Goal: Transaction & Acquisition: Purchase product/service

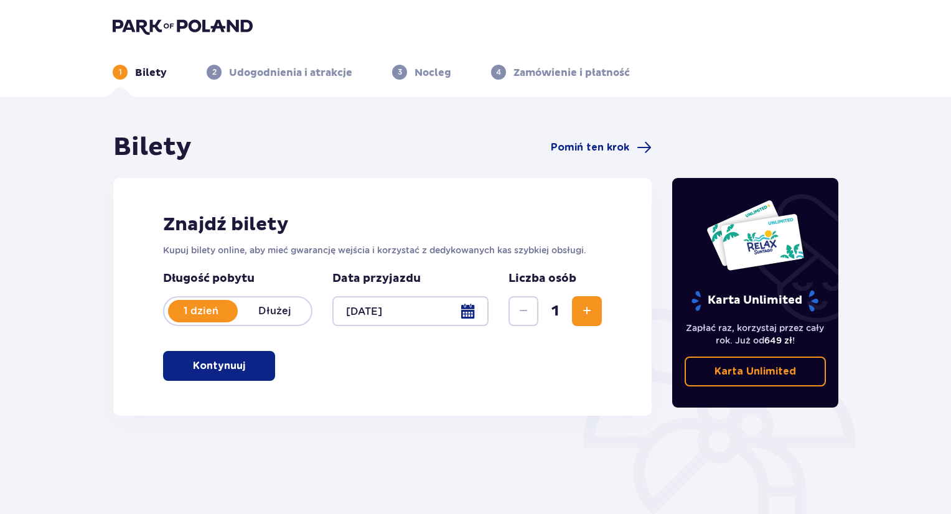
click at [251, 372] on span "button" at bounding box center [247, 365] width 15 height 15
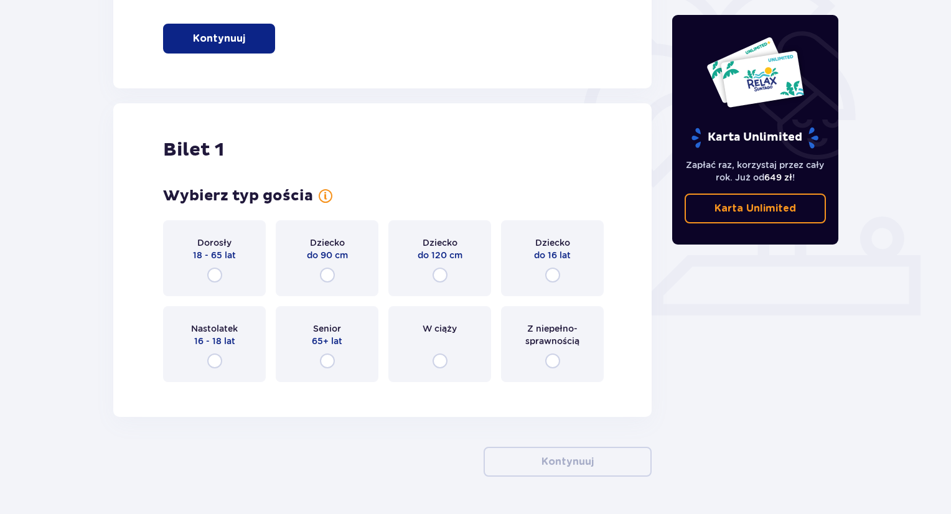
scroll to position [365, 0]
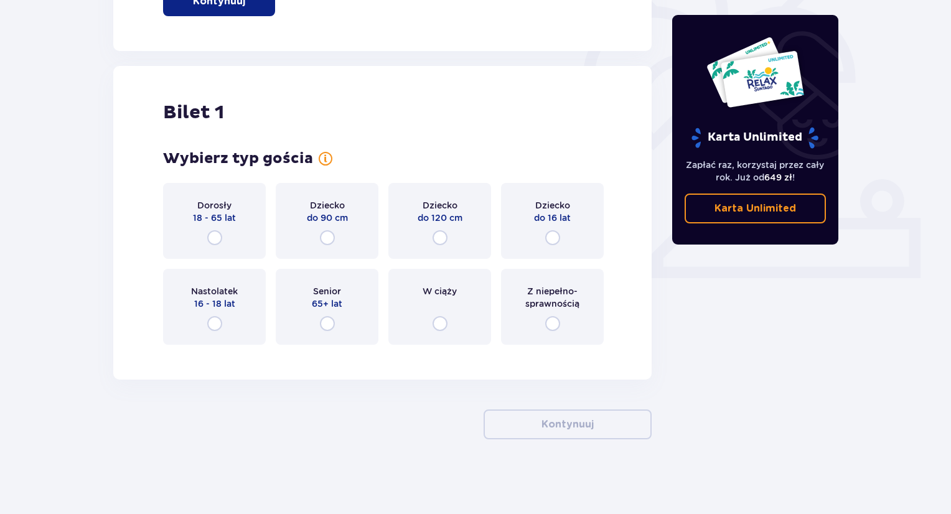
click at [238, 239] on div "Dorosły 18 - 65 lat" at bounding box center [214, 221] width 103 height 76
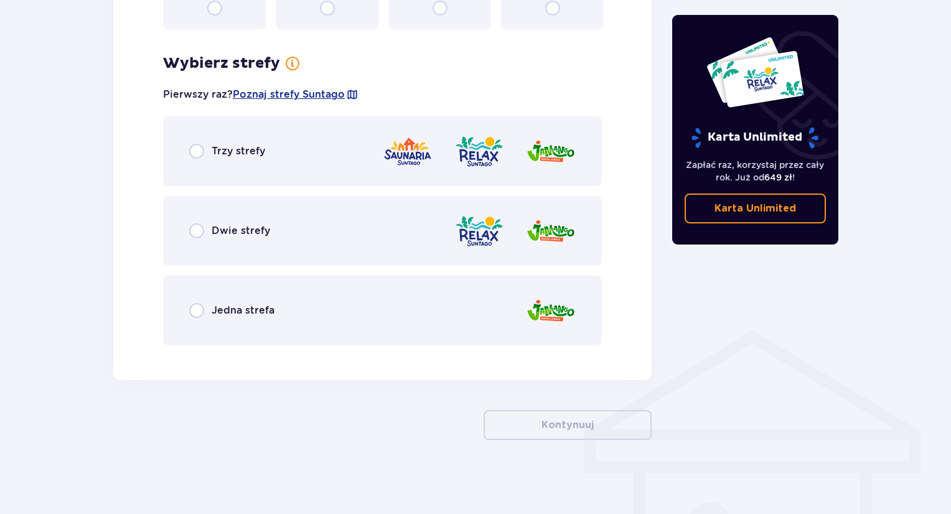
scroll to position [681, 0]
click at [324, 229] on div "Dwie strefy" at bounding box center [382, 230] width 439 height 70
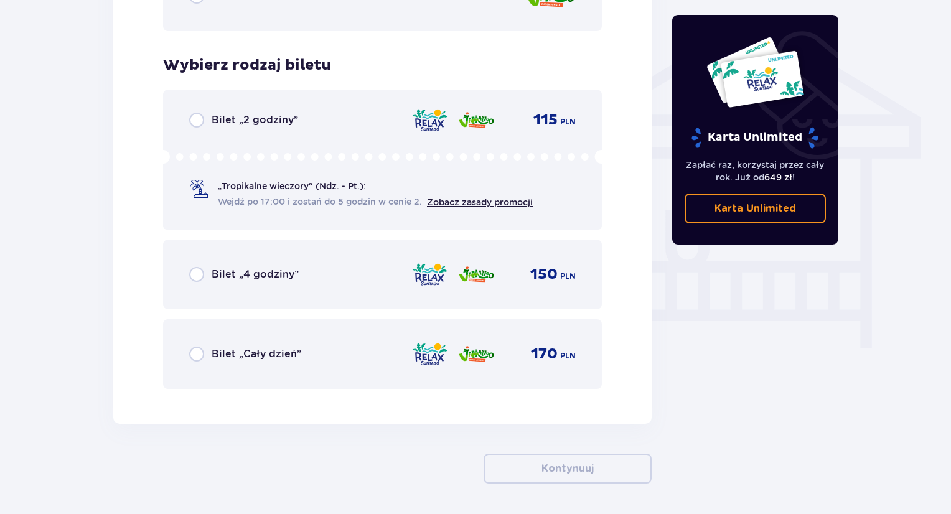
scroll to position [973, 0]
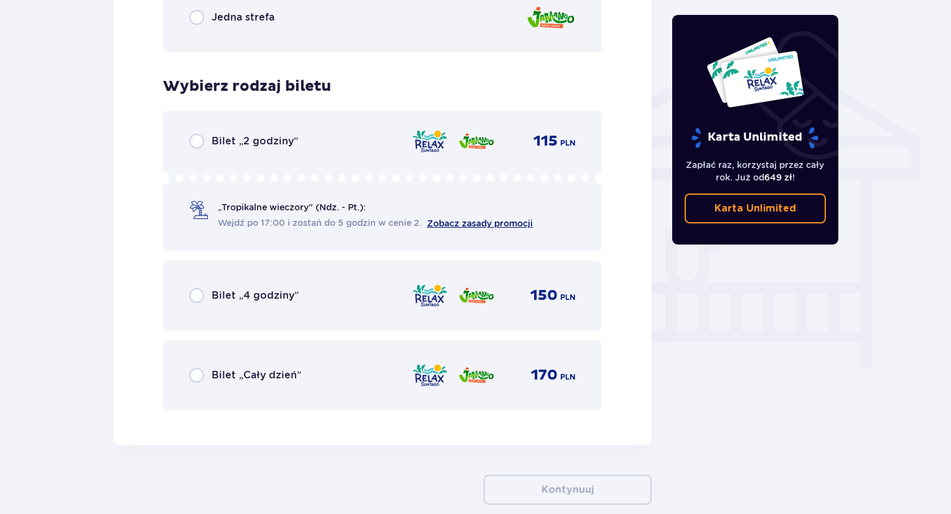
click at [457, 224] on link "Zobacz zasady promocji" at bounding box center [480, 223] width 106 height 10
click at [478, 220] on link "Zobacz zasady promocji" at bounding box center [480, 223] width 106 height 10
click at [311, 381] on div "Bilet „Cały dzień” 170 PLN" at bounding box center [382, 375] width 386 height 26
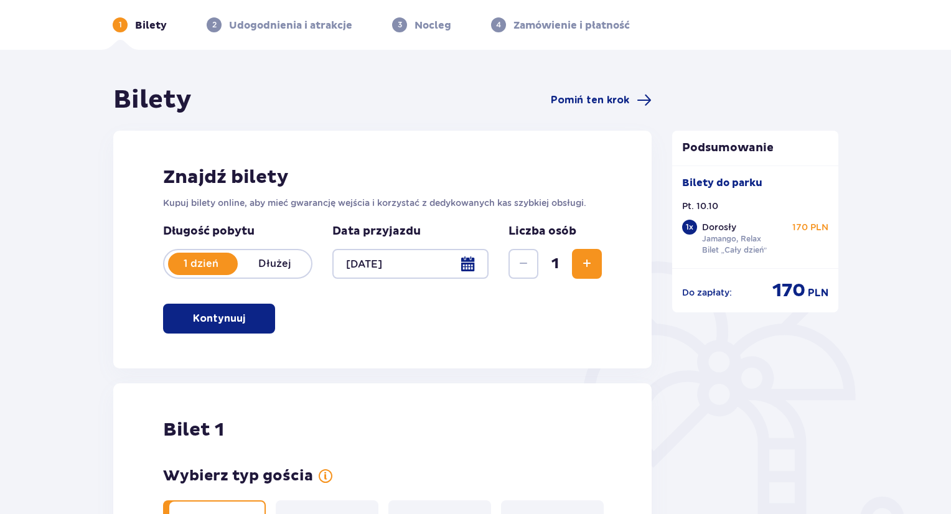
scroll to position [0, 0]
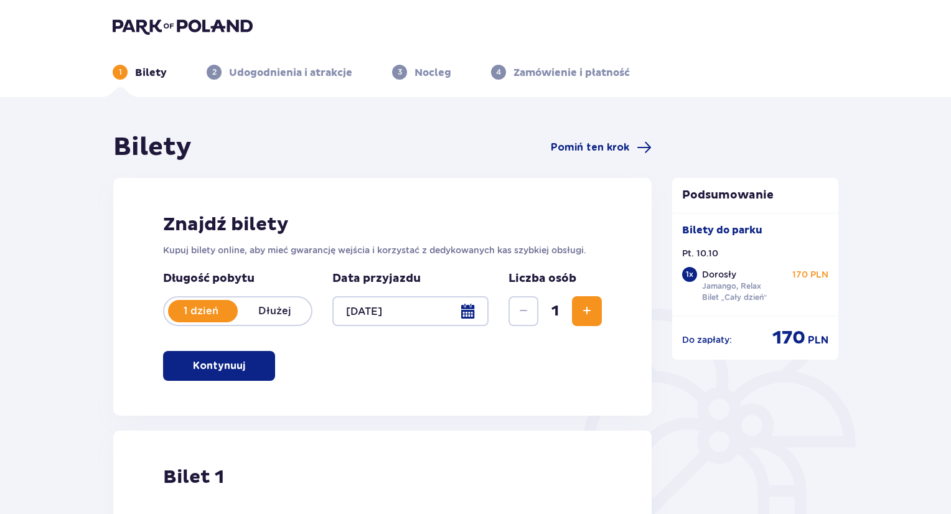
click at [177, 26] on img at bounding box center [183, 25] width 140 height 17
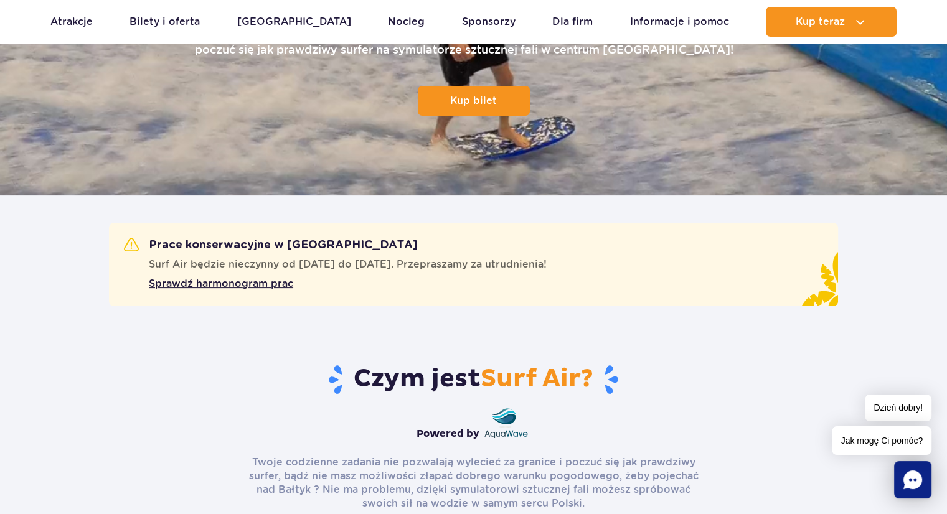
scroll to position [311, 0]
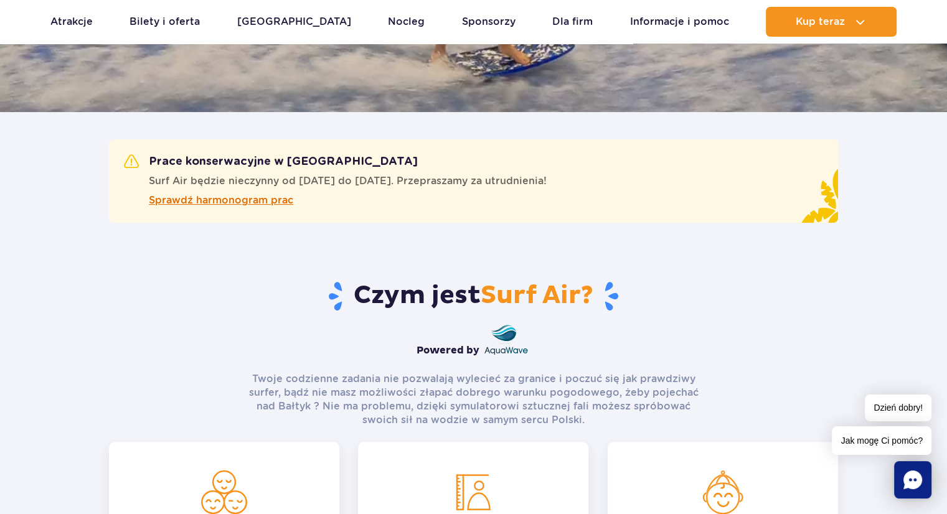
click at [260, 205] on span "Sprawdź harmonogram prac" at bounding box center [221, 200] width 144 height 15
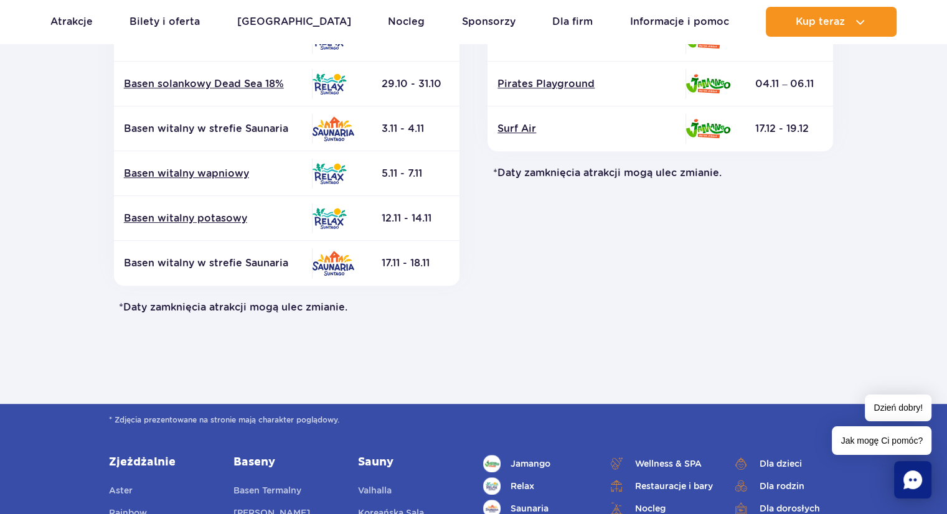
scroll to position [373, 0]
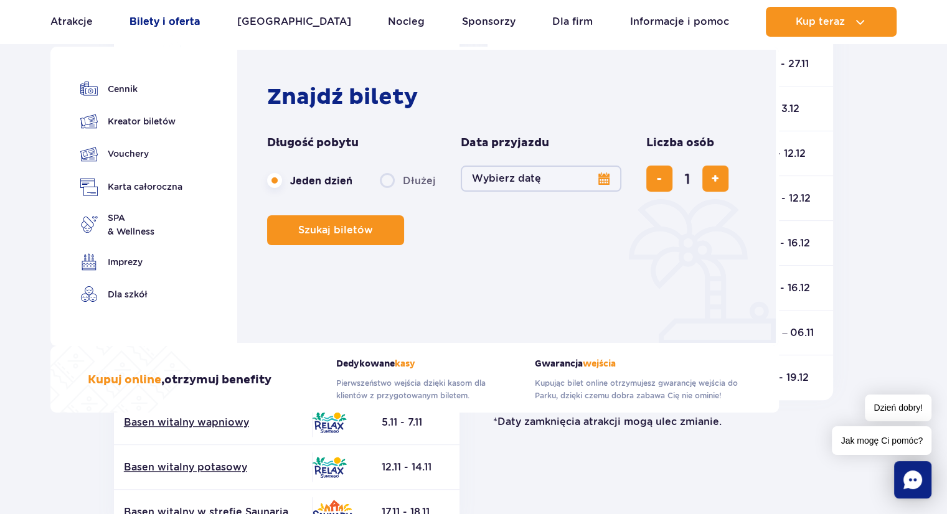
click at [169, 11] on link "Bilety i oferta" at bounding box center [164, 22] width 70 height 30
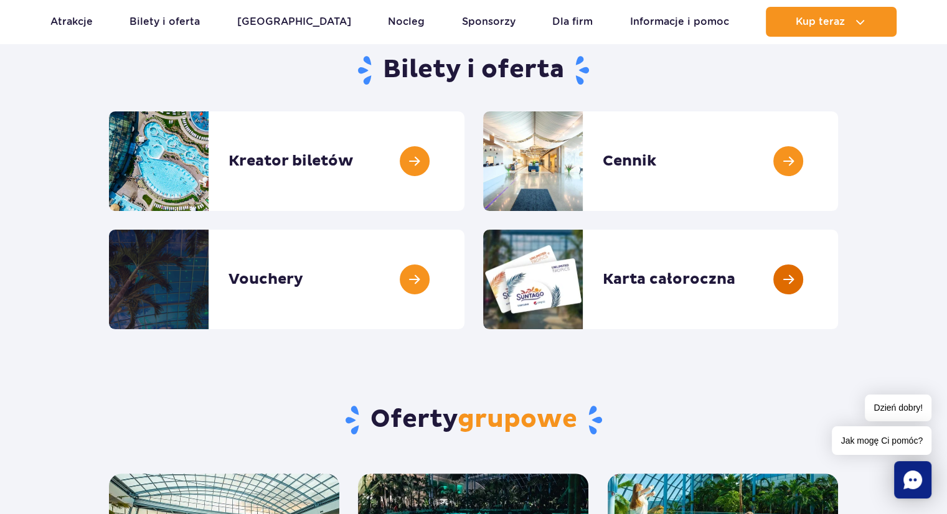
scroll to position [124, 0]
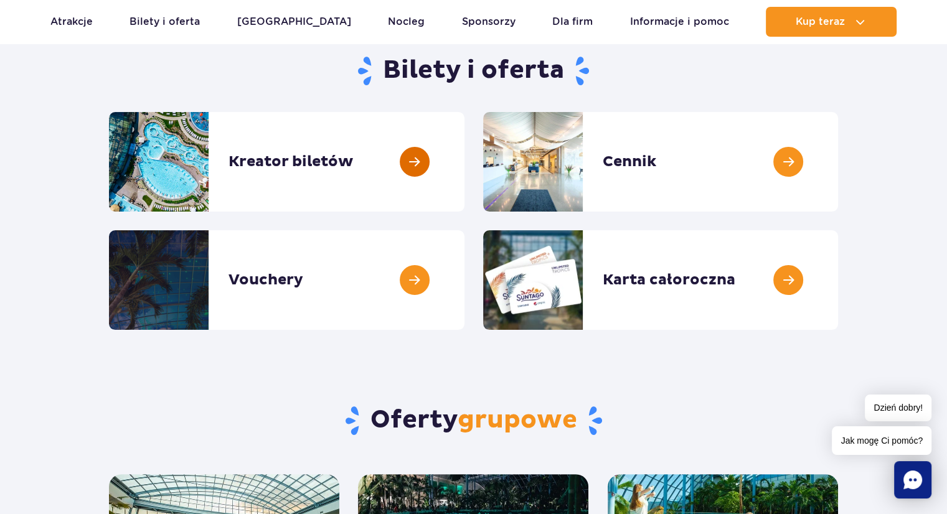
click at [464, 190] on link at bounding box center [464, 162] width 0 height 100
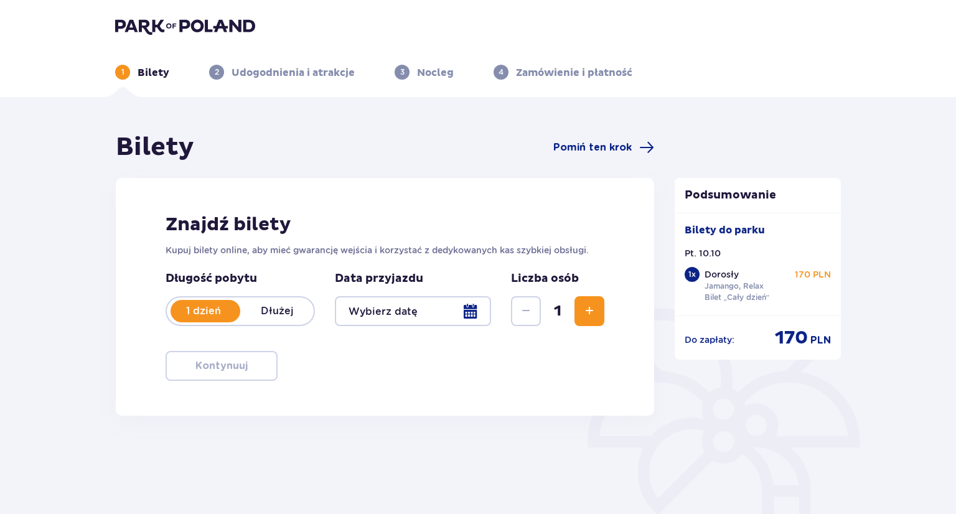
type input "[DATE]"
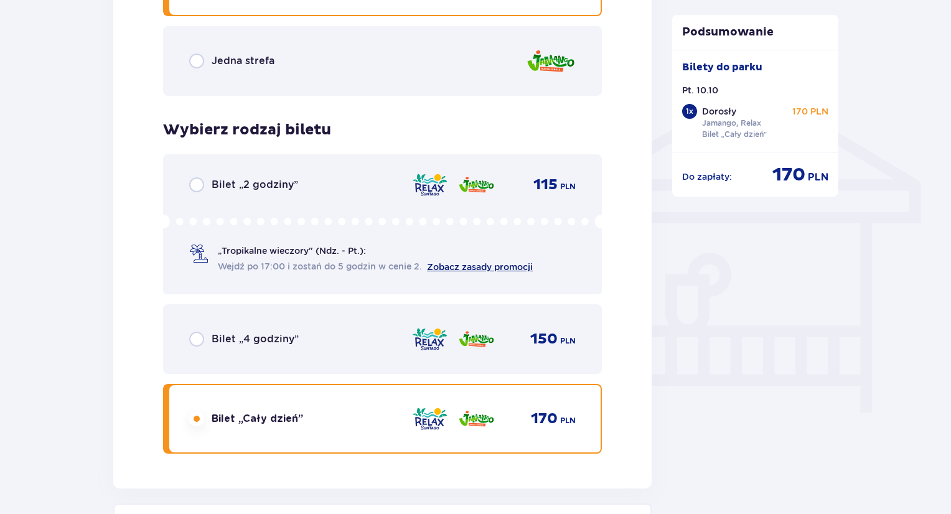
scroll to position [996, 0]
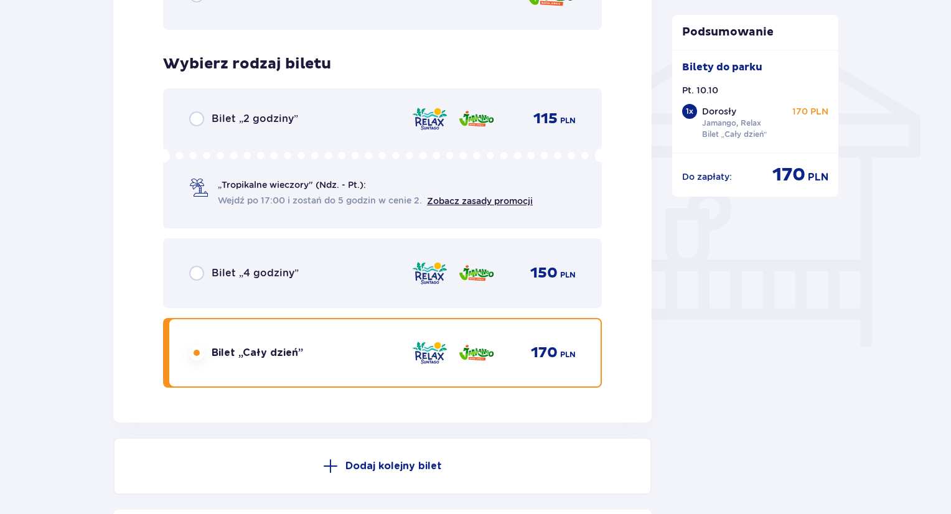
click at [476, 195] on span "Zobacz zasady promocji" at bounding box center [480, 201] width 106 height 12
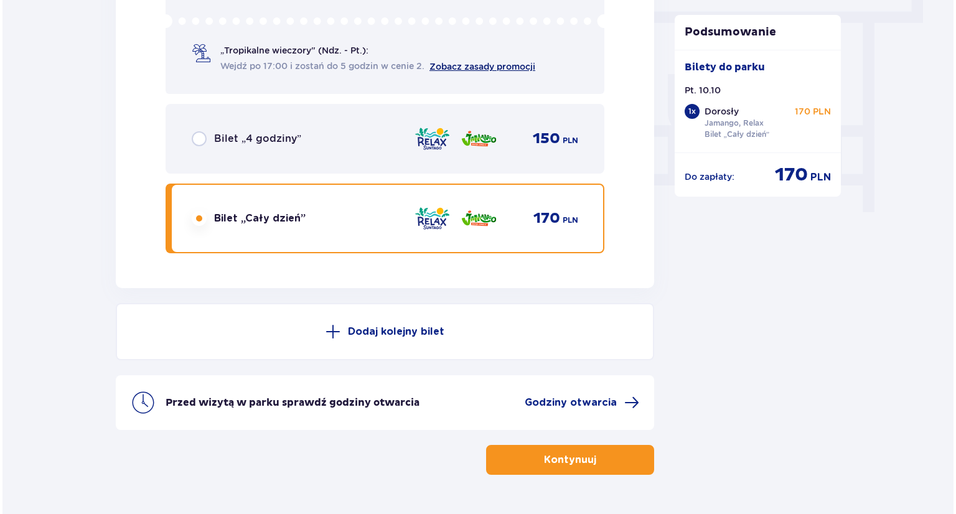
scroll to position [1103, 0]
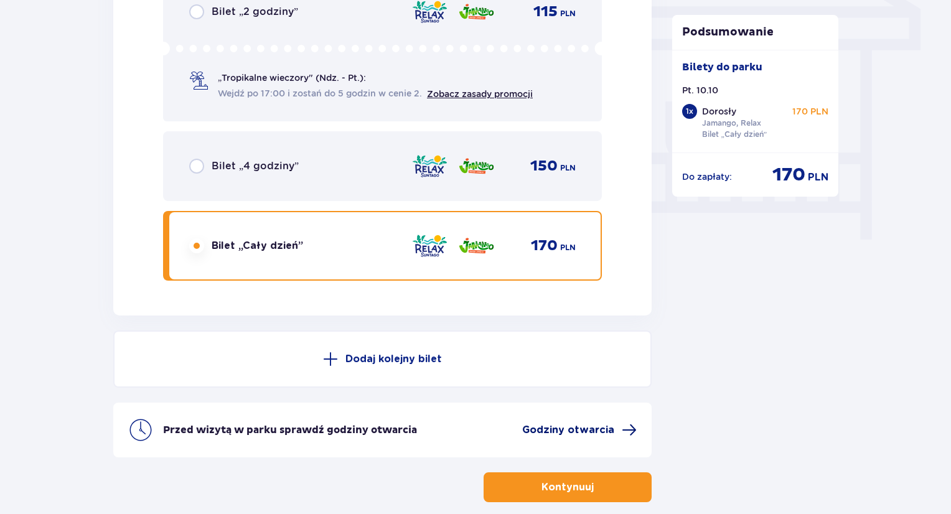
click at [614, 423] on span "Godziny otwarcia" at bounding box center [579, 430] width 115 height 15
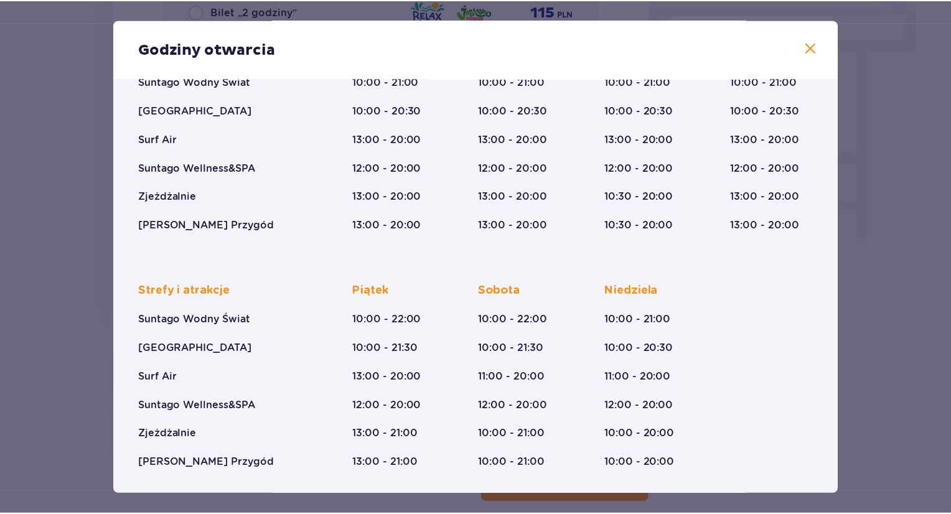
scroll to position [144, 0]
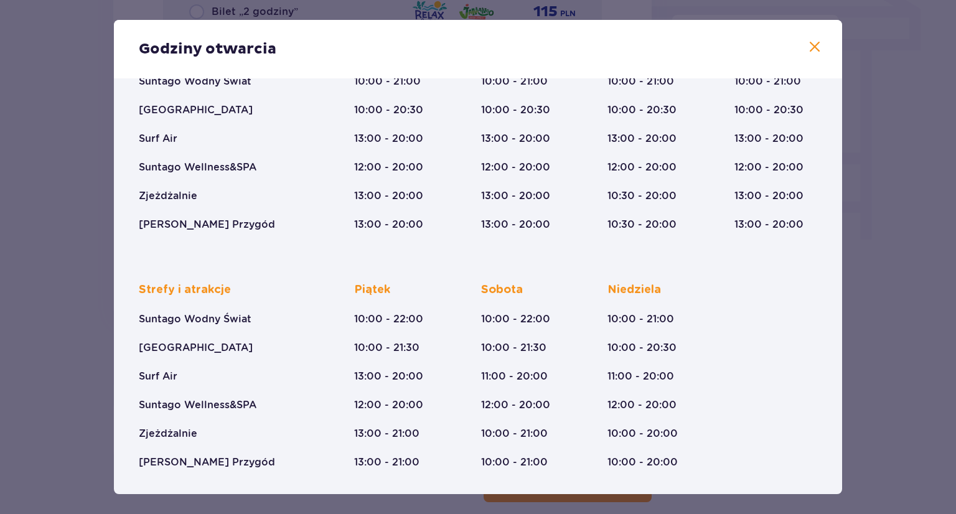
click at [886, 324] on div "Godziny otwarcia Styczeń - Grudzień Trzech Króli (5-6.01.26) Strefy i atrakcje …" at bounding box center [478, 257] width 956 height 514
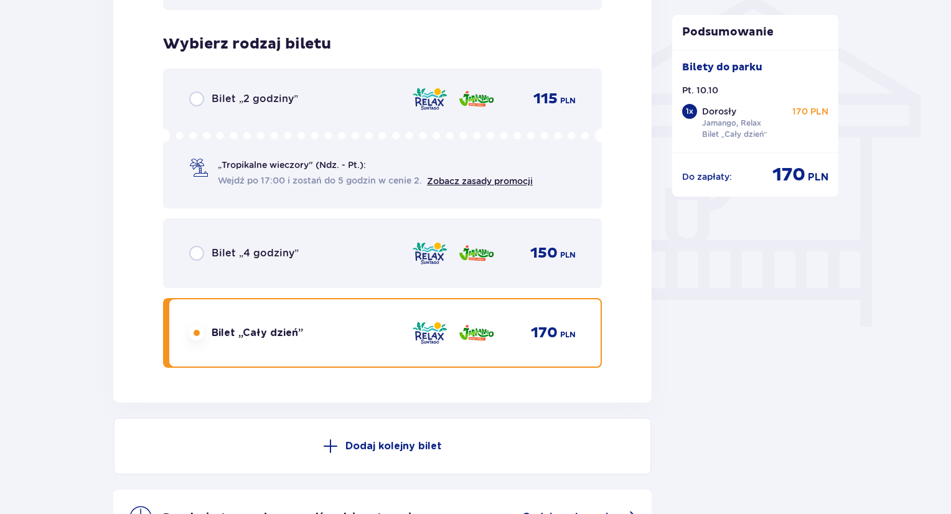
scroll to position [916, 0]
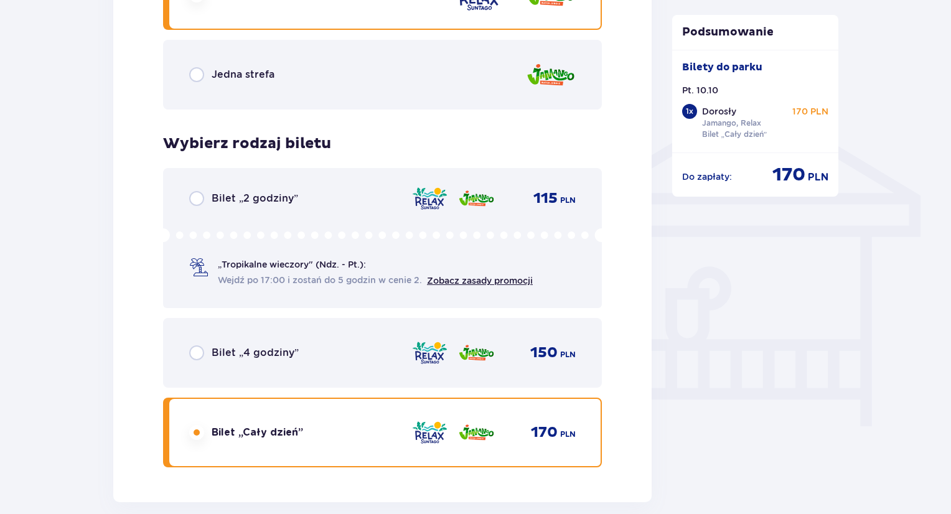
click at [384, 271] on div "„Tropikalne wieczory" (Ndz. - Pt.): Wejdź po 17:00 i zostań do 5 godzin w cenie…" at bounding box center [375, 272] width 315 height 29
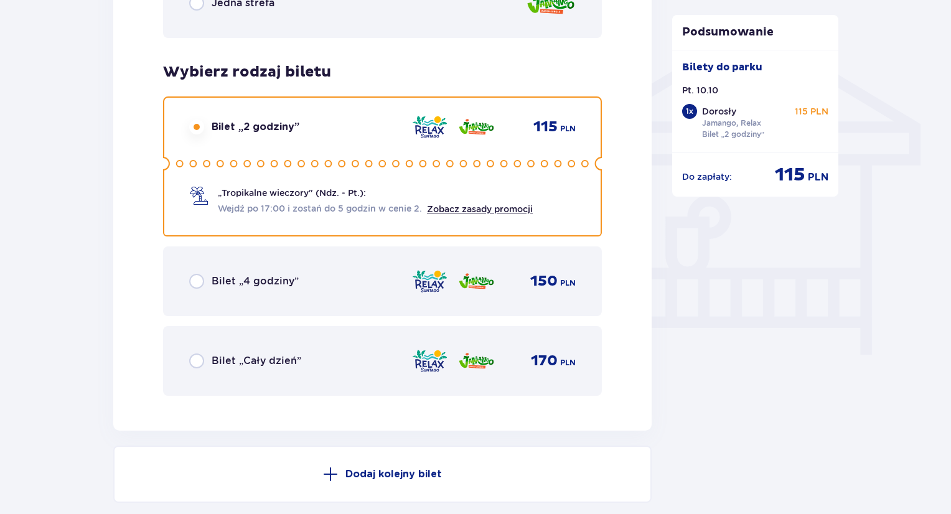
scroll to position [978, 0]
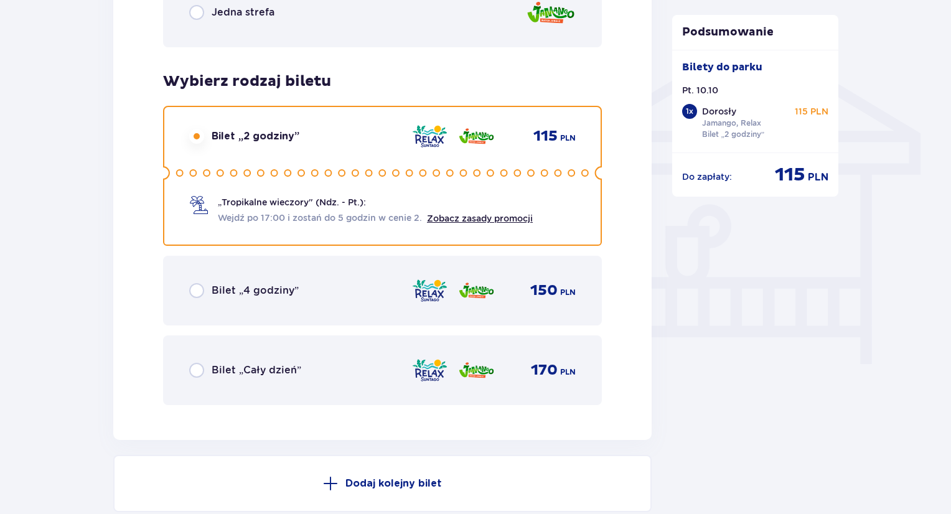
click at [361, 175] on icon at bounding box center [382, 173] width 439 height 14
click at [344, 172] on circle at bounding box center [342, 173] width 6 height 6
click at [462, 217] on link "Zobacz zasady promocji" at bounding box center [480, 218] width 106 height 10
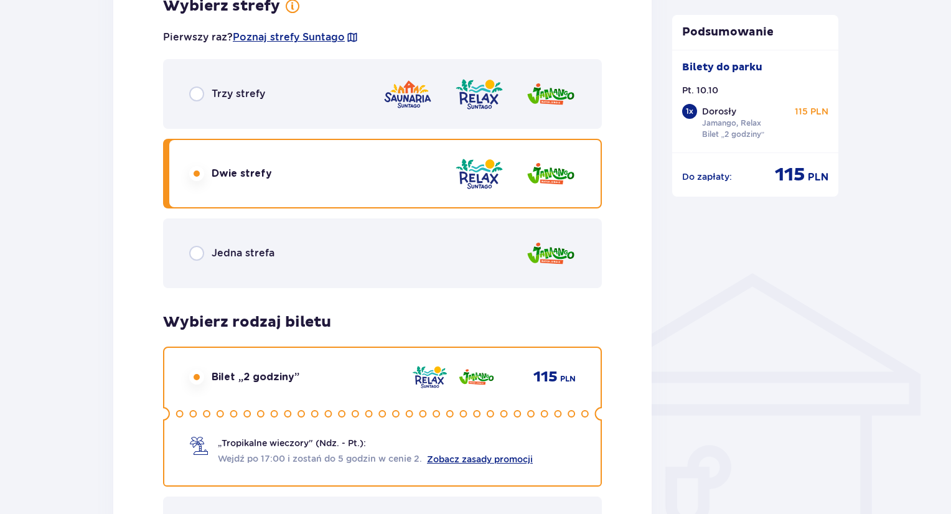
scroll to position [792, 0]
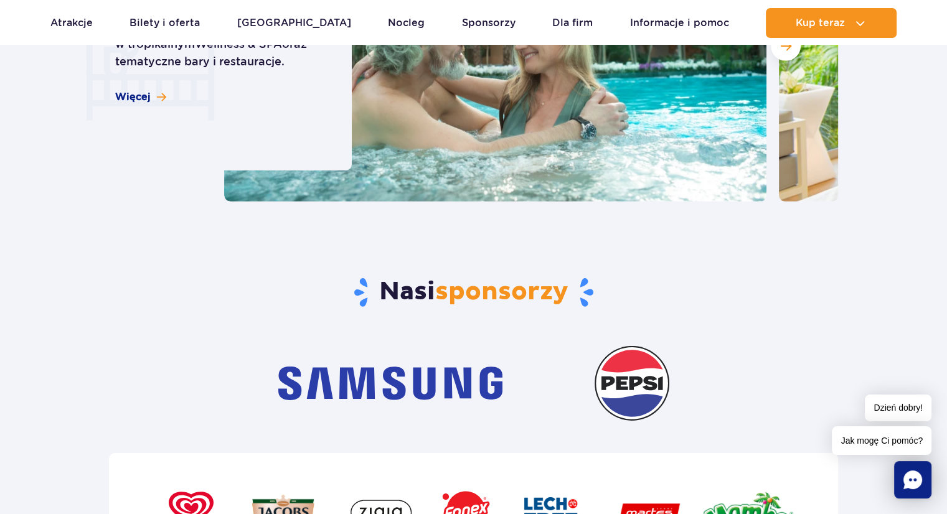
scroll to position [4107, 0]
